Goal: Information Seeking & Learning: Learn about a topic

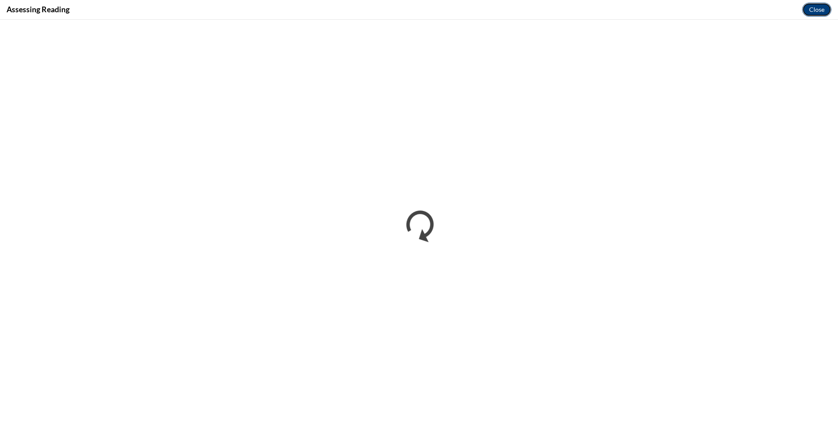
click at [820, 7] on button "Close" at bounding box center [816, 10] width 29 height 14
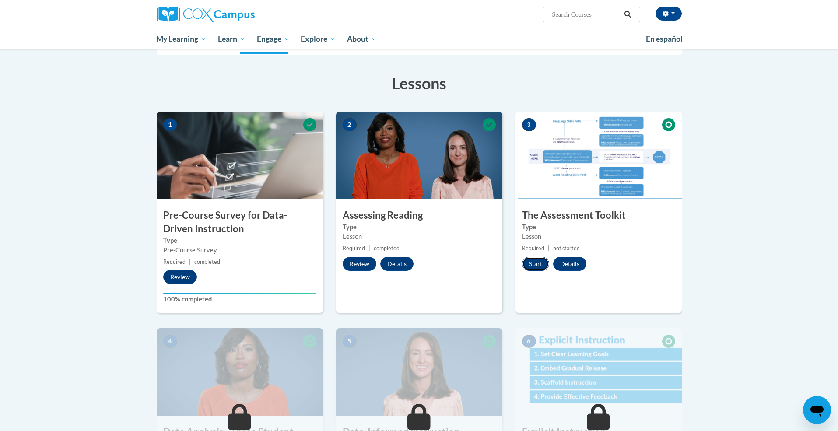
click at [534, 266] on button "Start" at bounding box center [535, 264] width 27 height 14
